Goal: Obtain resource: Download file/media

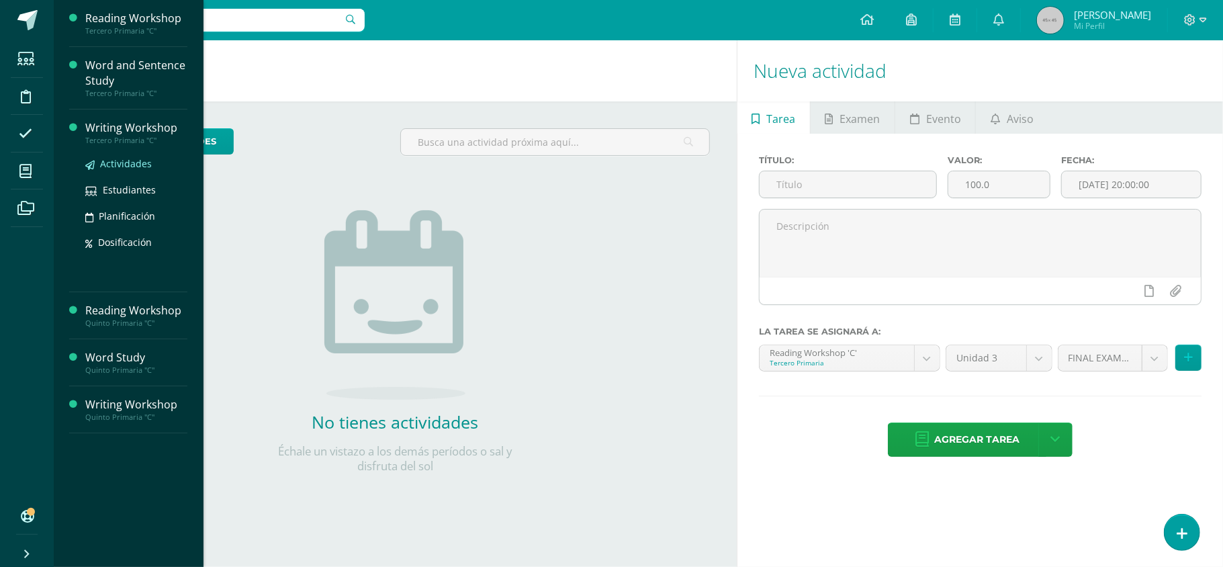
click at [119, 164] on span "Actividades" at bounding box center [126, 163] width 52 height 13
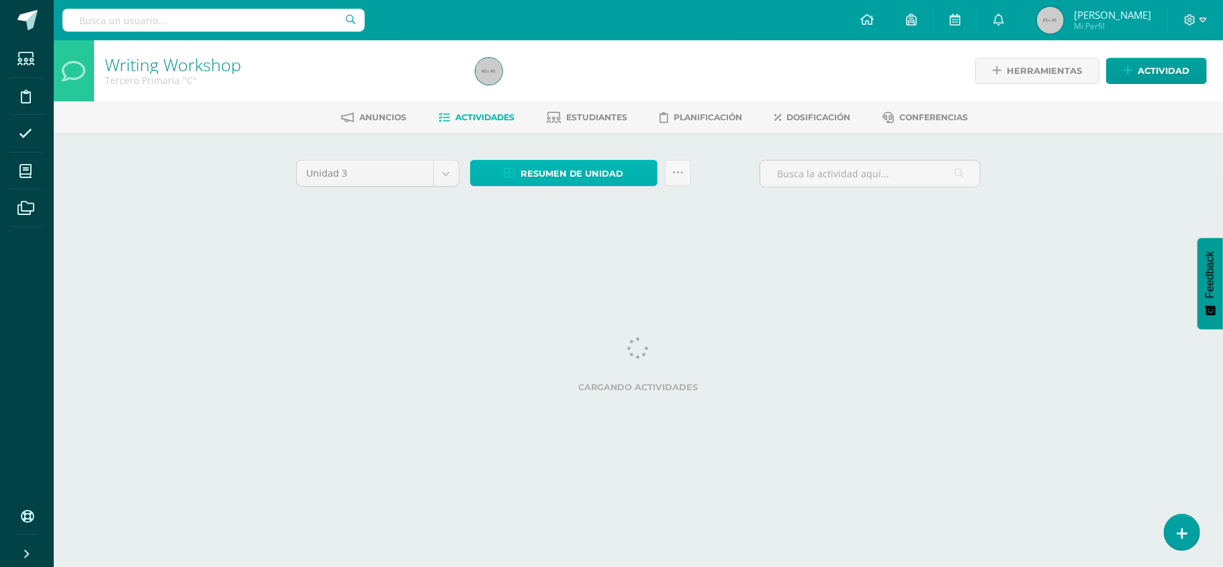
click at [575, 178] on span "Resumen de unidad" at bounding box center [571, 173] width 103 height 25
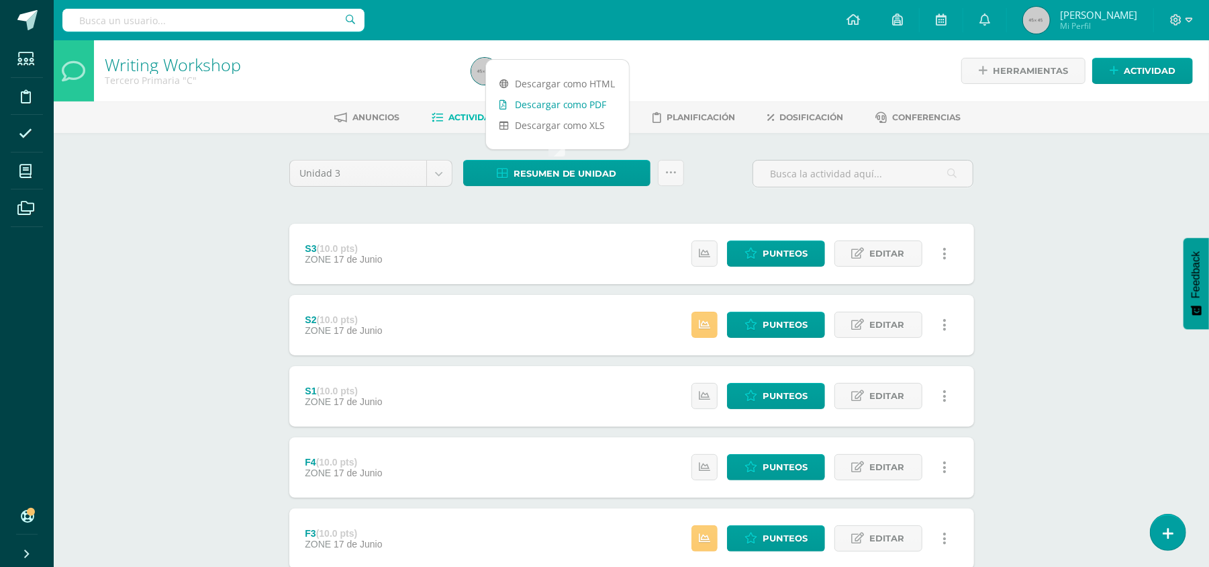
click at [572, 109] on link "Descargar como PDF" at bounding box center [557, 104] width 143 height 21
